Goal: Check status: Check status

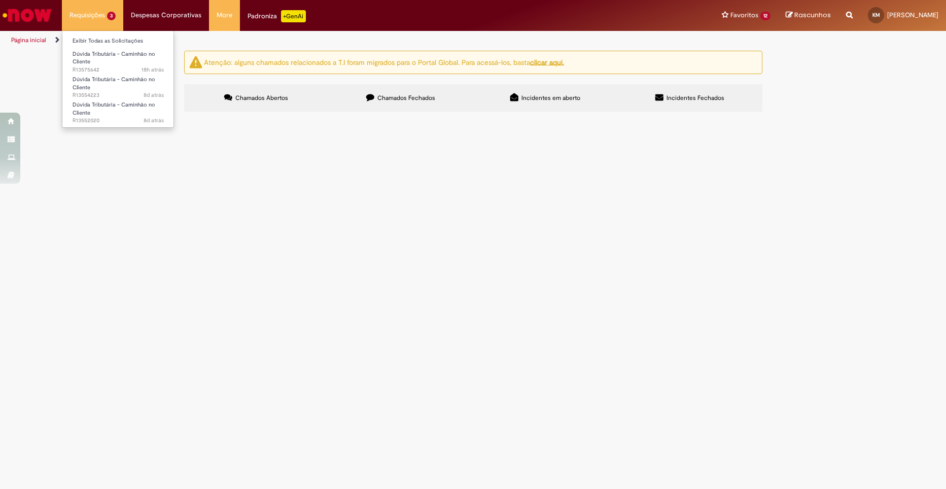
click at [100, 20] on li "Requisições 3 Exibir Todas as Solicitações Dúvida Tributária - Caminhão no Clie…" at bounding box center [92, 15] width 61 height 30
click at [99, 217] on main "Solicitações Atenção: alguns chamados relacionados a T.I foram migrados para o …" at bounding box center [473, 269] width 946 height 439
click at [94, 45] on link "Exibir Todas as Solicitações" at bounding box center [118, 41] width 112 height 11
click at [110, 115] on div "Atenção: alguns chamados relacionados a T.I foram migrados para o Portal Global…" at bounding box center [473, 83] width 946 height 64
click at [95, 13] on li "Requisições 3 Exibir Todas as Solicitações Dúvida Tributária - Caminhão no Clie…" at bounding box center [92, 15] width 61 height 30
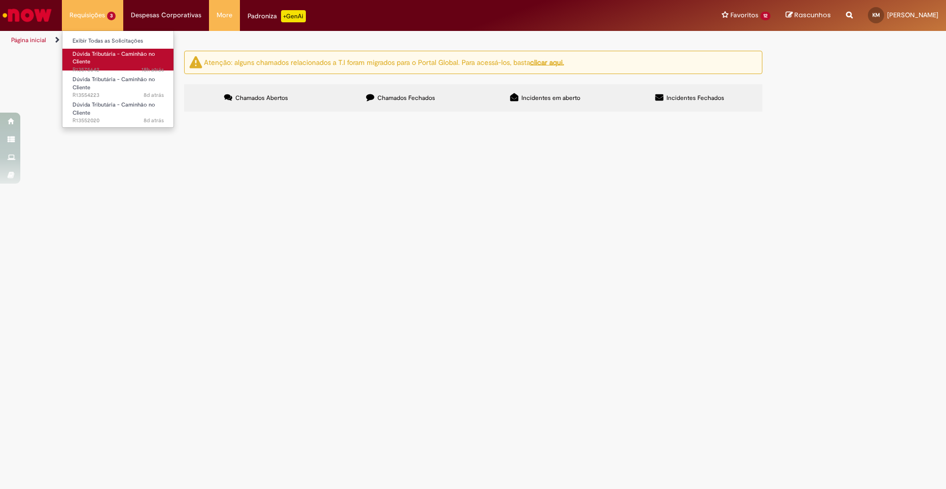
click at [100, 49] on link "Dúvida Tributária - Caminhão no Cliente 18h atrás 18 horas atrás R13575642" at bounding box center [118, 60] width 112 height 22
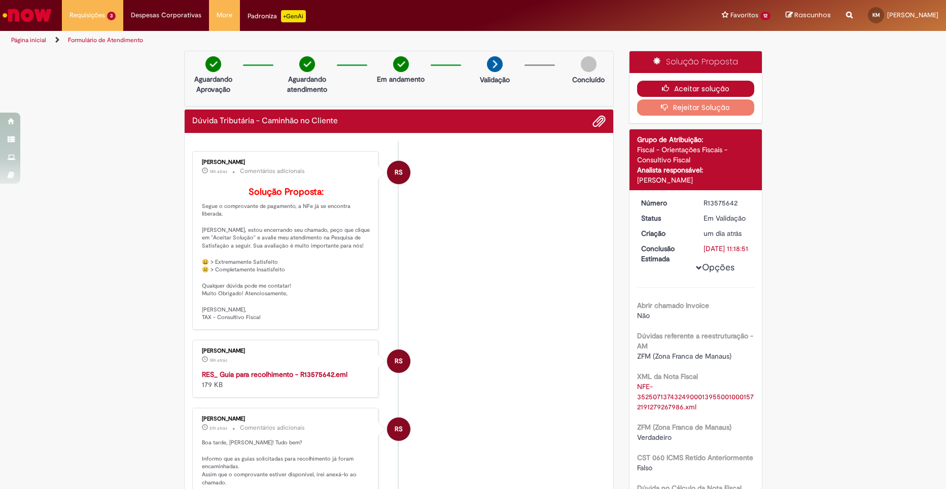
click at [704, 87] on button "Aceitar solução" at bounding box center [695, 89] width 117 height 16
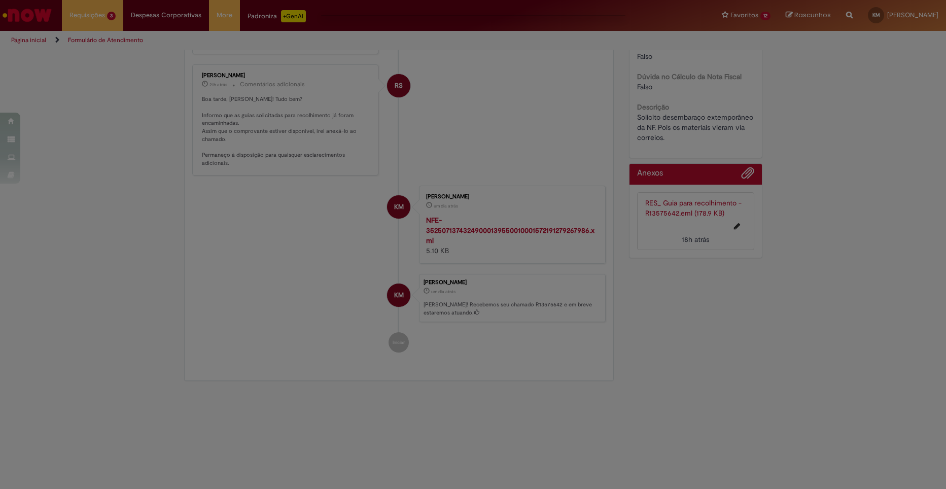
scroll to position [148, 0]
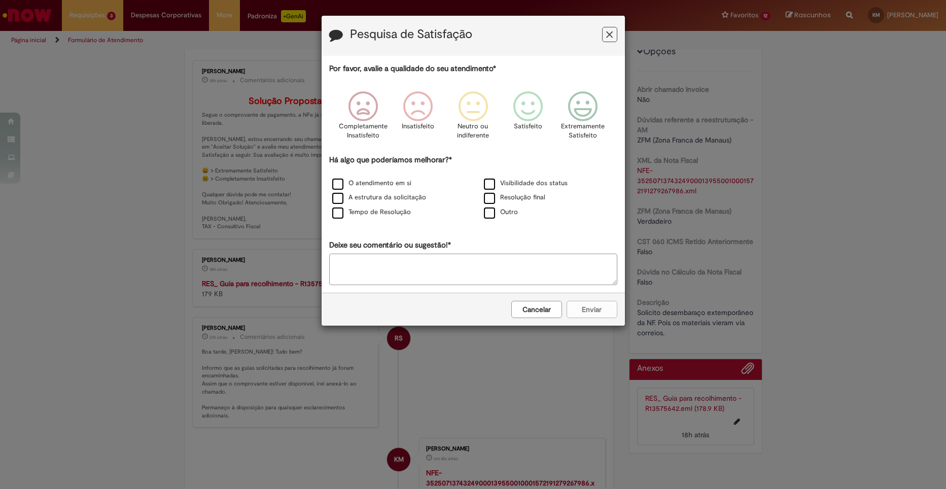
click at [535, 310] on button "Cancelar" at bounding box center [537, 309] width 51 height 17
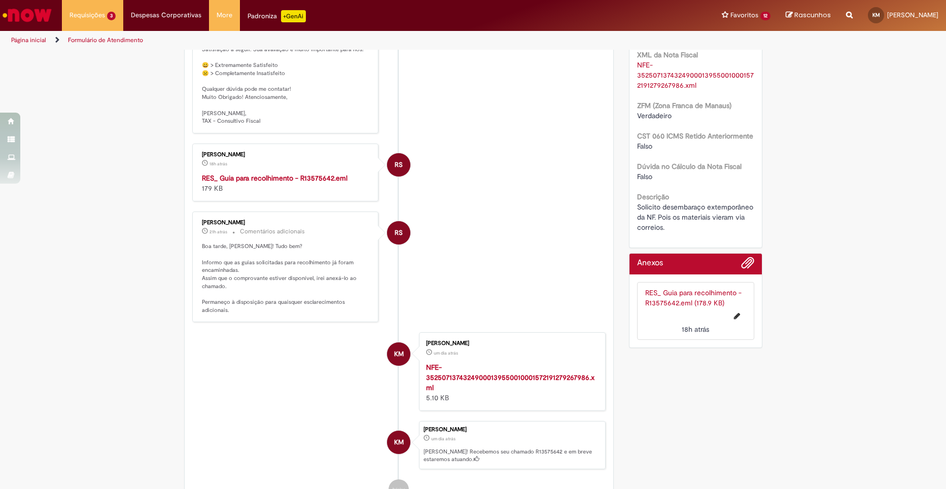
scroll to position [409, 0]
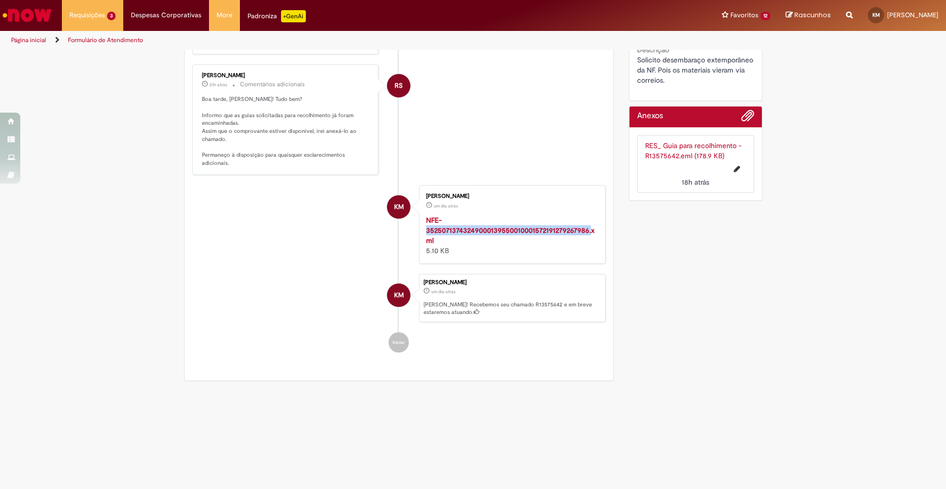
drag, startPoint x: 421, startPoint y: 229, endPoint x: 586, endPoint y: 228, distance: 164.9
click at [587, 229] on div "Karen Vargas Martins um dia atrás um dia atrás NFE-3525071374324900013955001000…" at bounding box center [512, 224] width 181 height 72
copy strong "35250713743249000139550010001572191279267986."
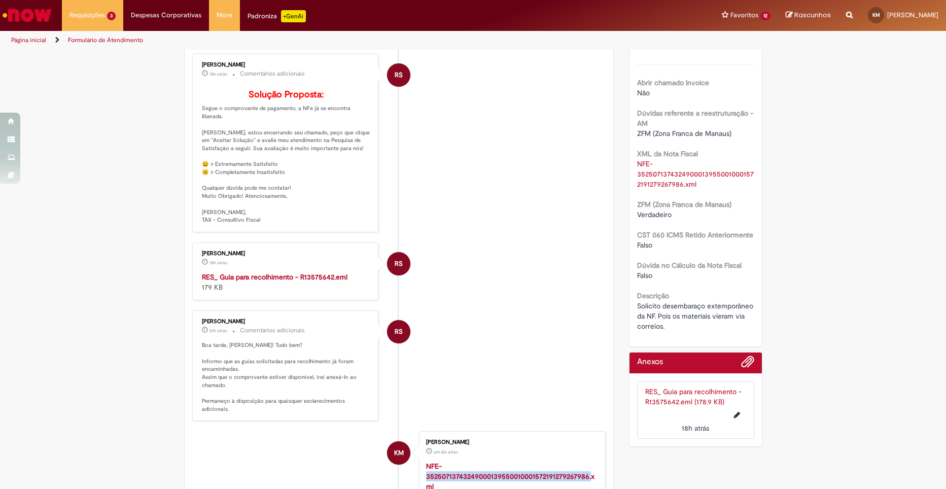
scroll to position [0, 0]
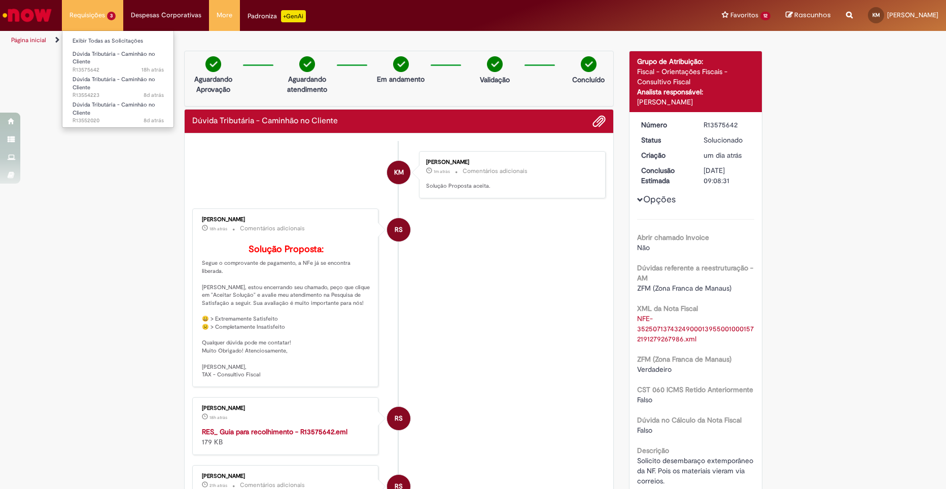
click at [94, 18] on li "Requisições 3 Exibir Todas as Solicitações Dúvida Tributária - Caminhão no Clie…" at bounding box center [92, 15] width 61 height 30
click at [96, 57] on span "Dúvida Tributária - Caminhão no Cliente" at bounding box center [114, 58] width 83 height 16
click at [115, 80] on span "Dúvida Tributária - Caminhão no Cliente" at bounding box center [114, 84] width 83 height 16
click at [106, 35] on li "Exibir Todas as Solicitações" at bounding box center [118, 39] width 112 height 13
click at [105, 40] on link "Exibir Todas as Solicitações" at bounding box center [118, 41] width 112 height 11
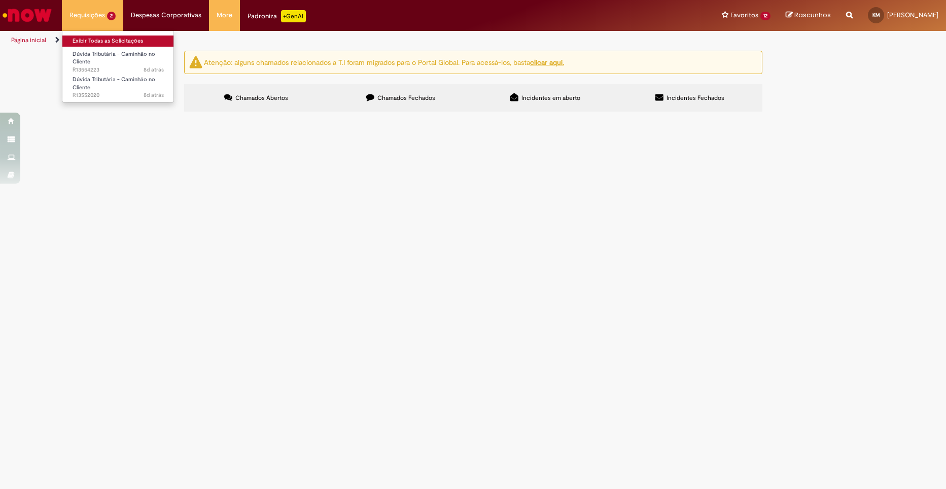
click at [116, 39] on link "Exibir Todas as Solicitações" at bounding box center [118, 41] width 112 height 11
click at [114, 53] on span "Dúvida Tributária - Caminhão no Cliente" at bounding box center [114, 58] width 83 height 16
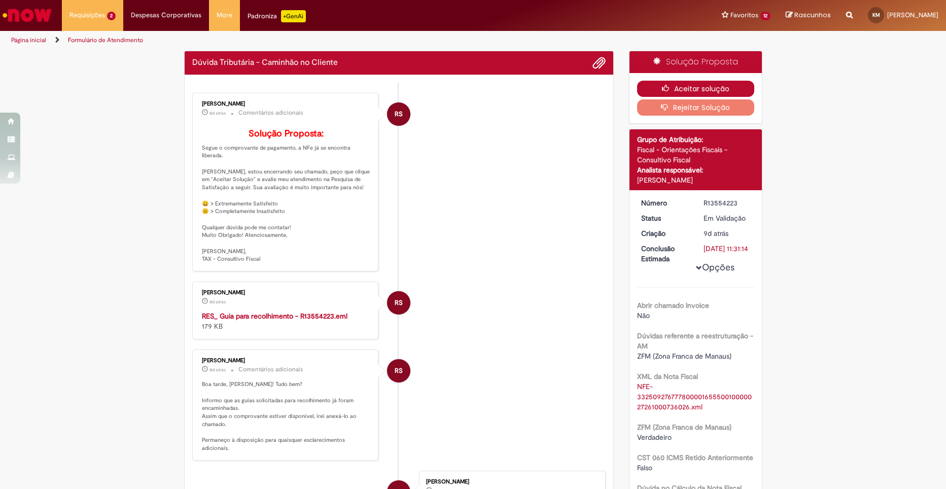
click at [666, 88] on icon "button" at bounding box center [668, 88] width 12 height 7
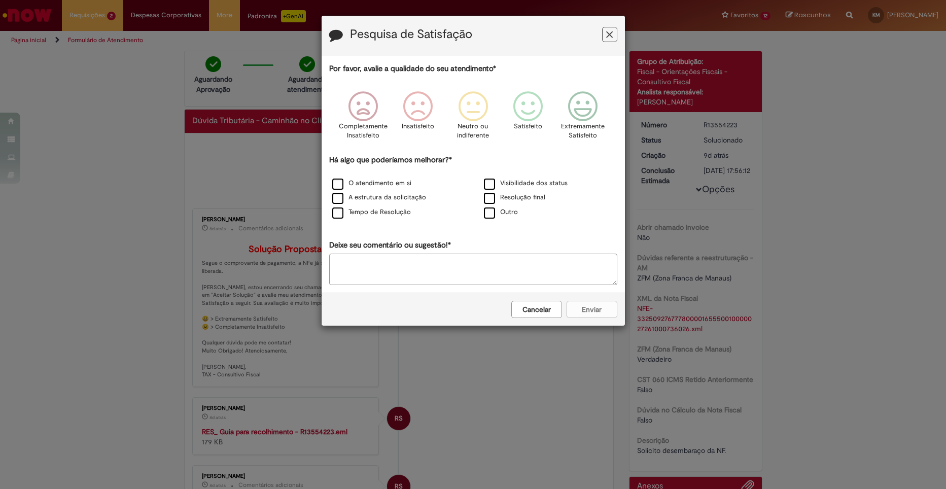
drag, startPoint x: 538, startPoint y: 311, endPoint x: 489, endPoint y: 274, distance: 61.6
click at [537, 311] on button "Cancelar" at bounding box center [537, 309] width 51 height 17
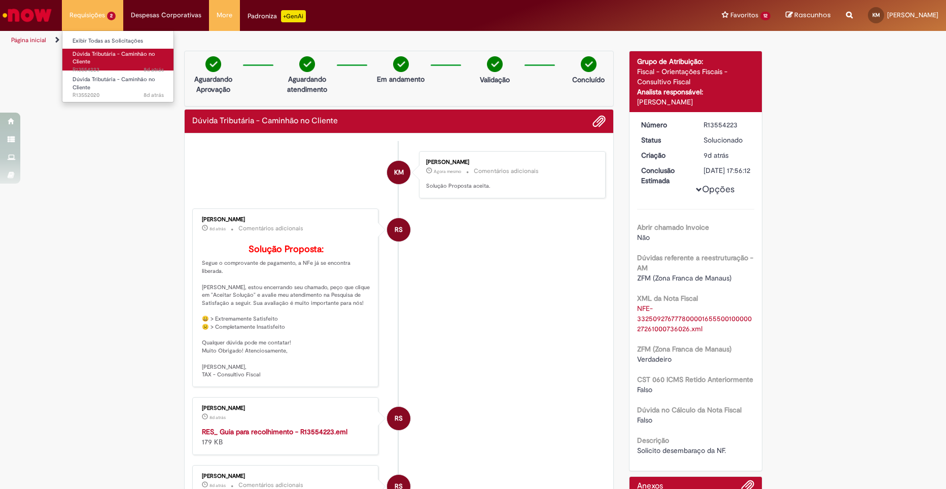
click at [101, 51] on span "Dúvida Tributária - Caminhão no Cliente" at bounding box center [114, 58] width 83 height 16
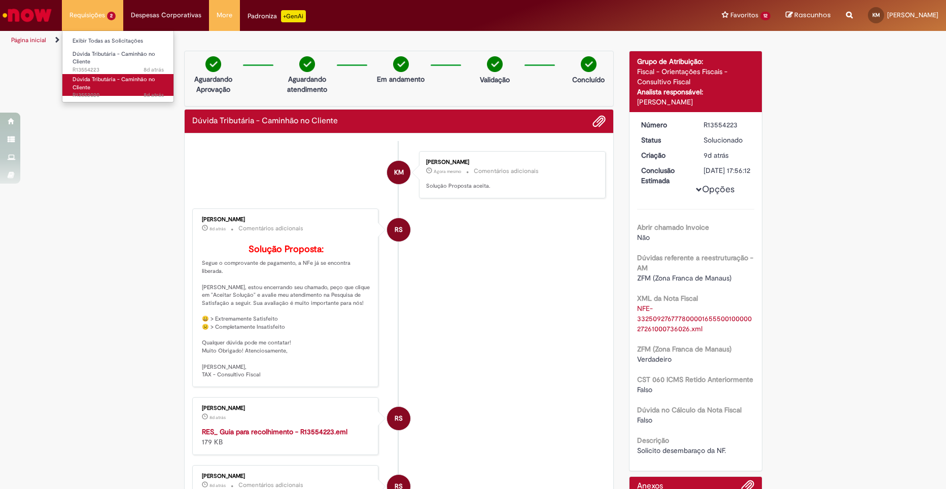
click at [86, 77] on span "Dúvida Tributária - Caminhão no Cliente" at bounding box center [114, 84] width 83 height 16
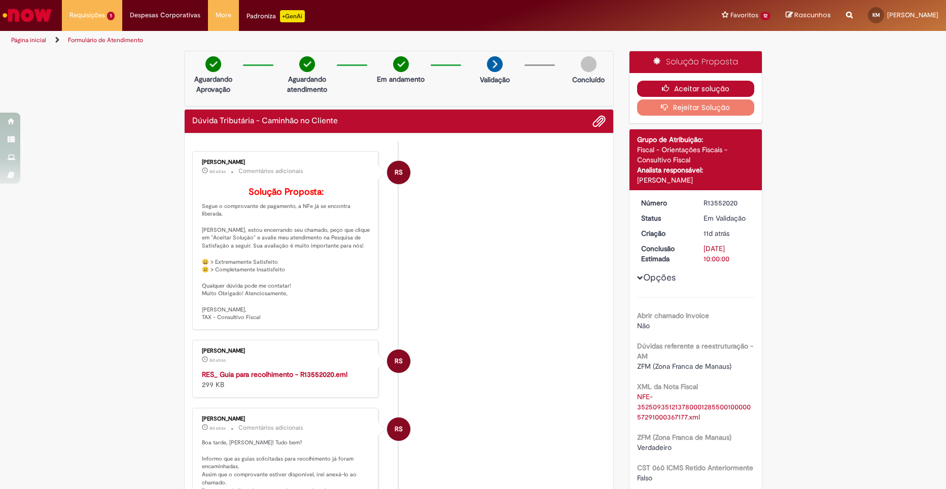
click at [679, 87] on button "Aceitar solução" at bounding box center [695, 89] width 117 height 16
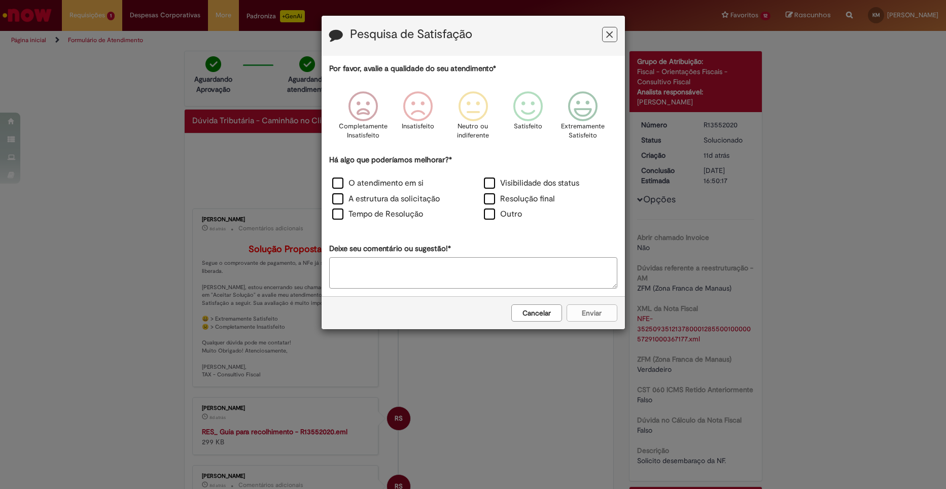
click at [531, 318] on button "Cancelar" at bounding box center [537, 312] width 51 height 17
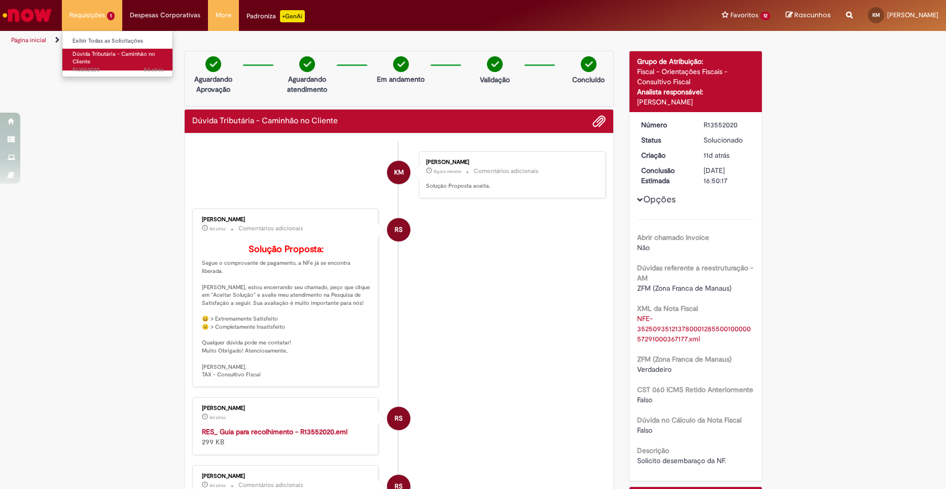
click at [111, 58] on link "Dúvida Tributária - Caminhão no Cliente 8d atrás 8 dias atrás R13552020" at bounding box center [118, 60] width 112 height 22
click at [108, 245] on div "Verificar Código de Barras Aguardando Aprovação Aguardando atendimento Em andam…" at bounding box center [473, 415] width 946 height 729
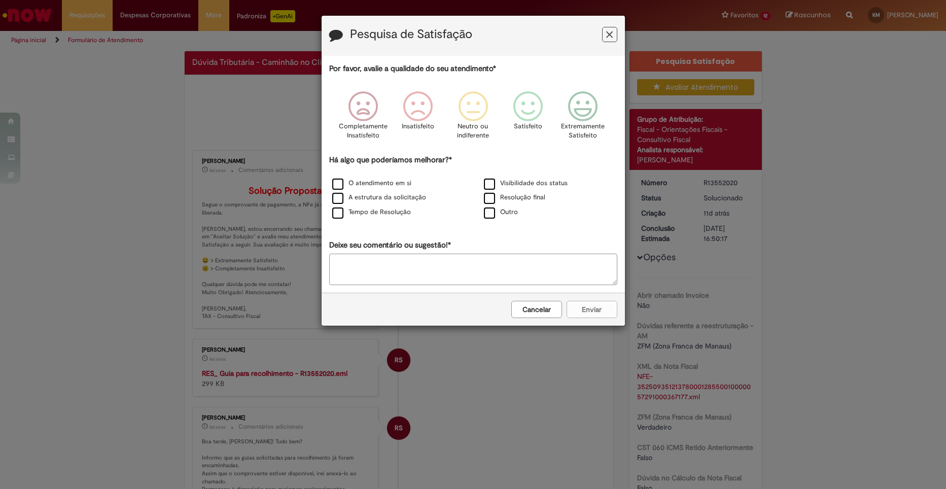
click at [528, 313] on button "Cancelar" at bounding box center [537, 309] width 51 height 17
